Goal: Find specific page/section: Find specific page/section

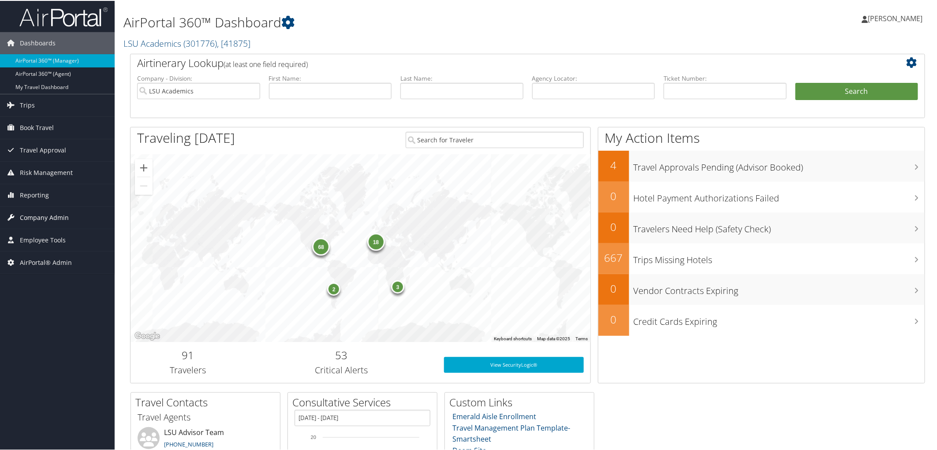
click at [45, 217] on span "Company Admin" at bounding box center [44, 217] width 49 height 22
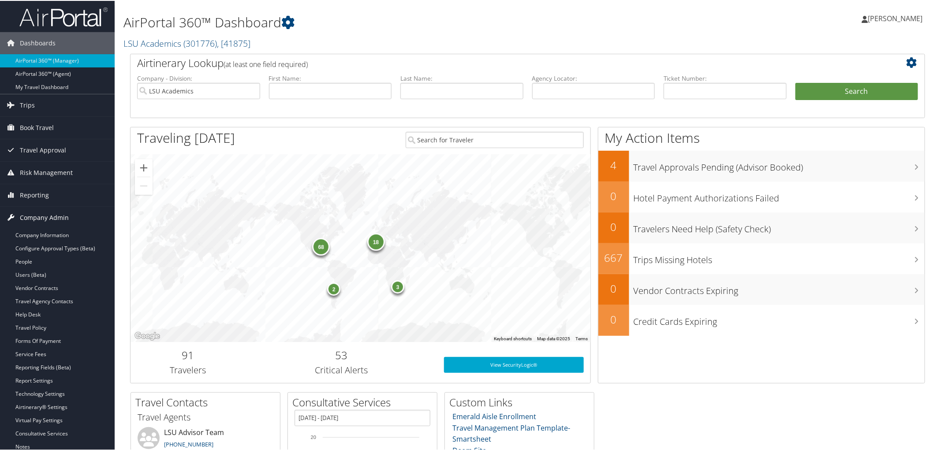
click at [45, 217] on span "Company Admin" at bounding box center [44, 217] width 49 height 22
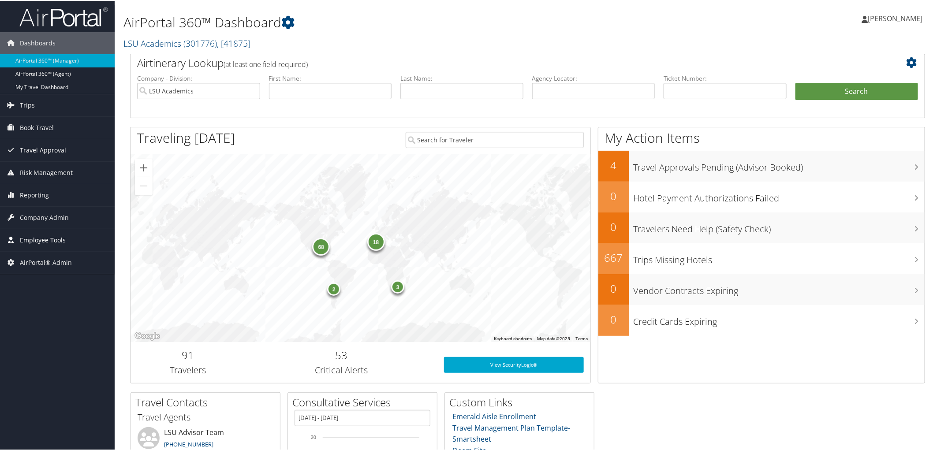
click at [42, 235] on span "Employee Tools" at bounding box center [43, 239] width 46 height 22
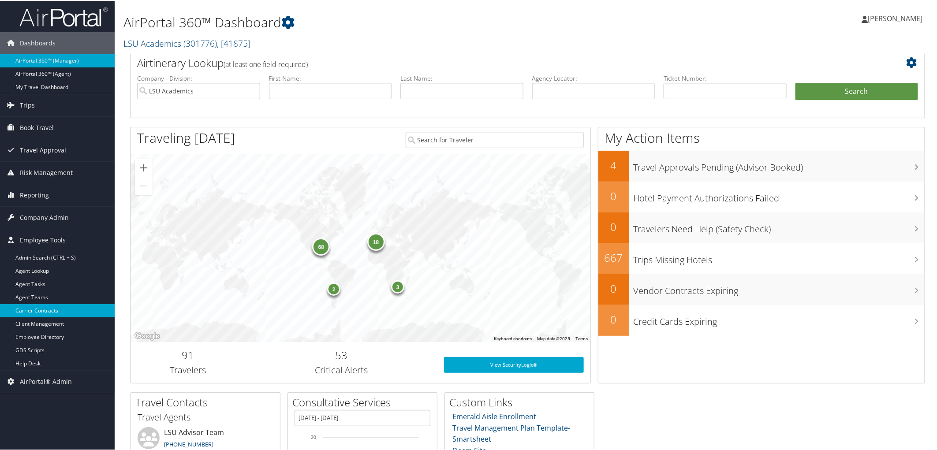
click at [38, 309] on link "Carrier Contracts" at bounding box center [57, 309] width 115 height 13
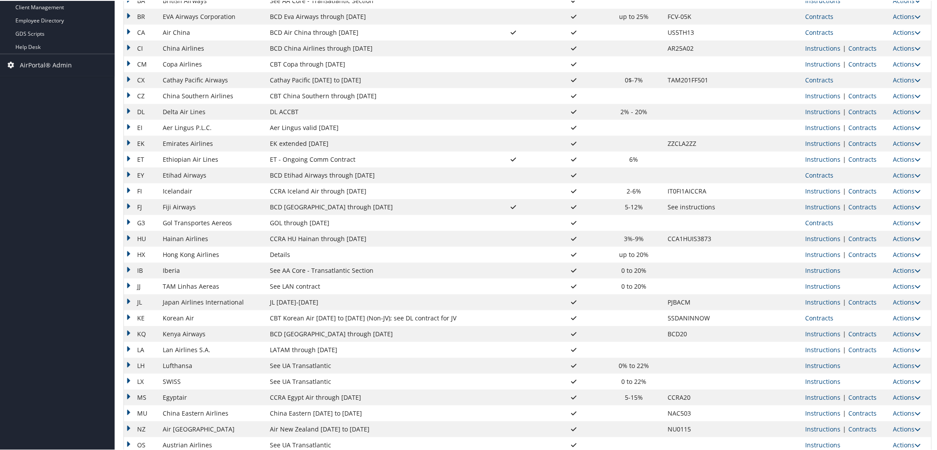
scroll to position [270, 0]
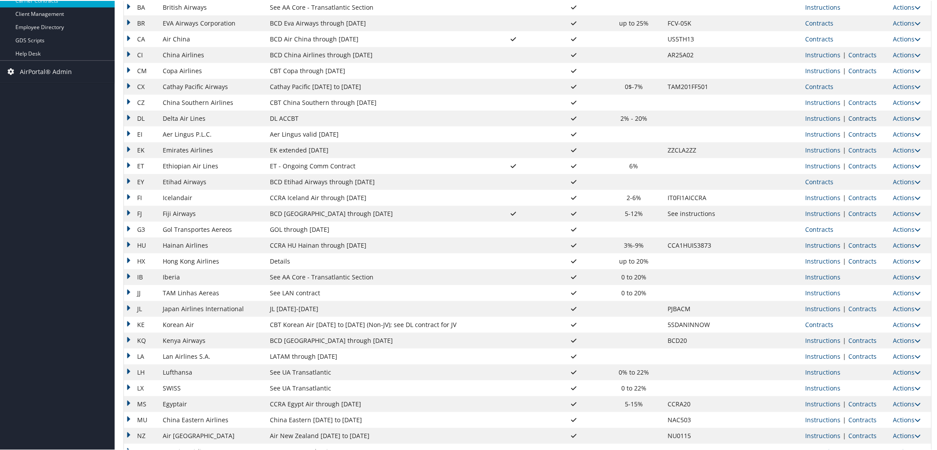
click at [857, 120] on link "Contracts" at bounding box center [863, 117] width 28 height 8
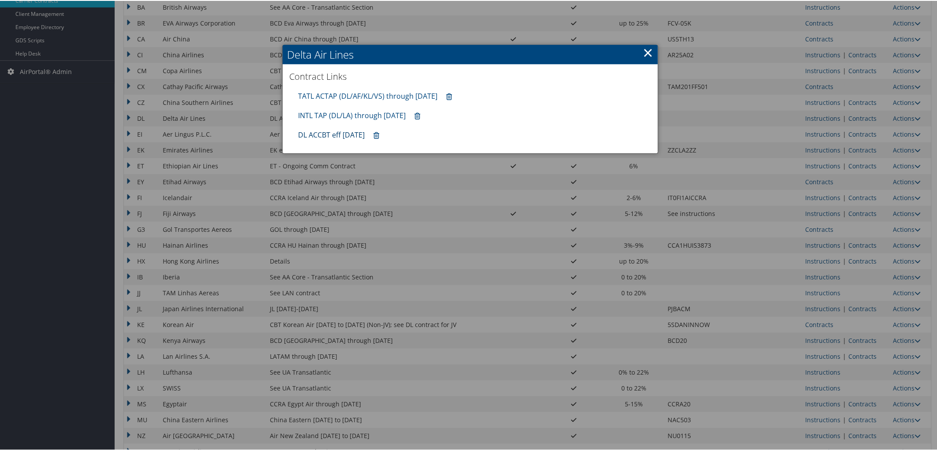
click at [345, 138] on link "DL ACCBT eff Aug 2025" at bounding box center [331, 134] width 67 height 10
